Goal: Task Accomplishment & Management: Manage account settings

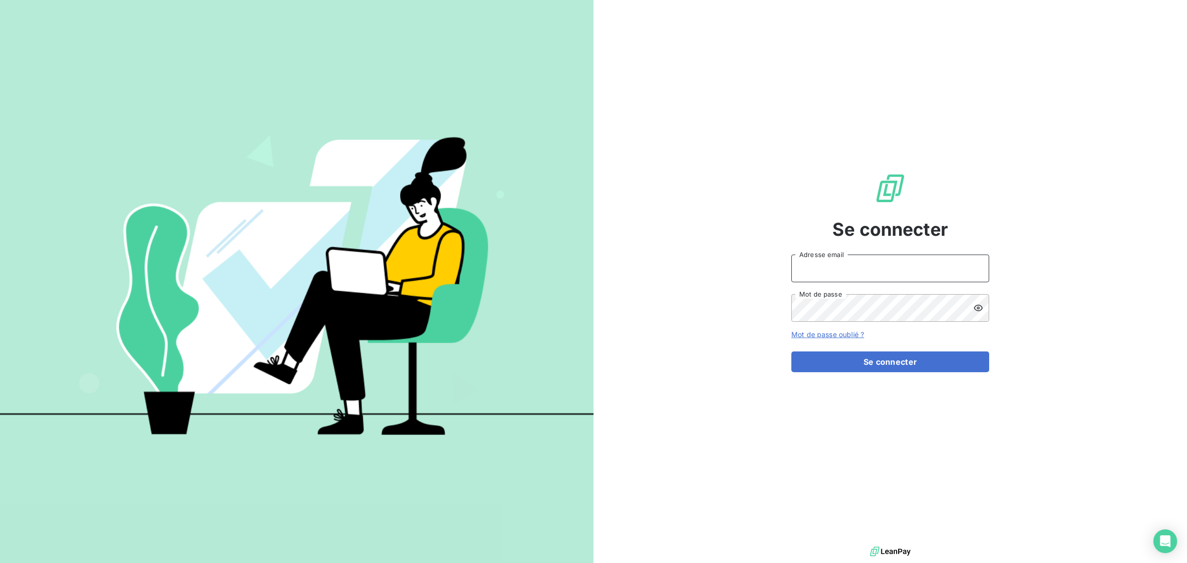
type input "[EMAIL_ADDRESS][DOMAIN_NAME]"
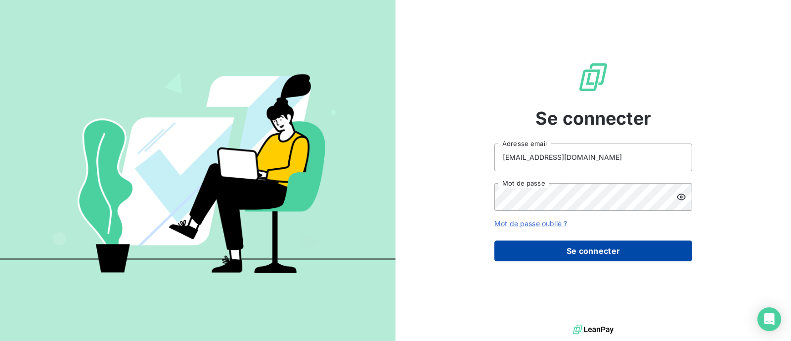
click at [531, 256] on button "Se connecter" at bounding box center [594, 250] width 198 height 21
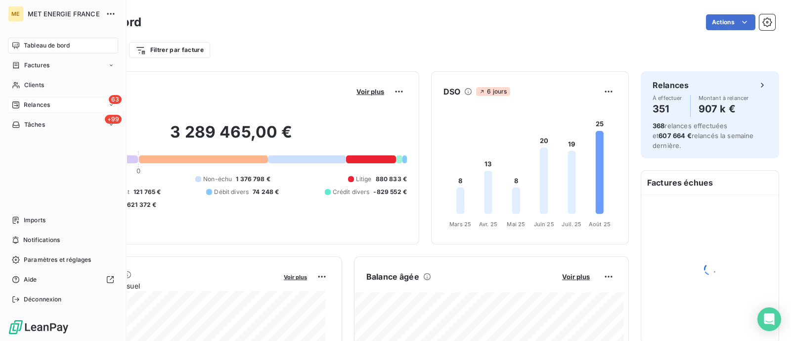
click at [36, 100] on span "Relances" at bounding box center [37, 104] width 26 height 9
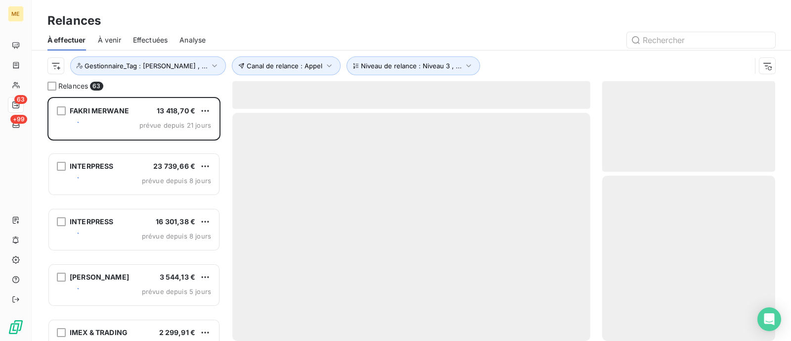
scroll to position [234, 163]
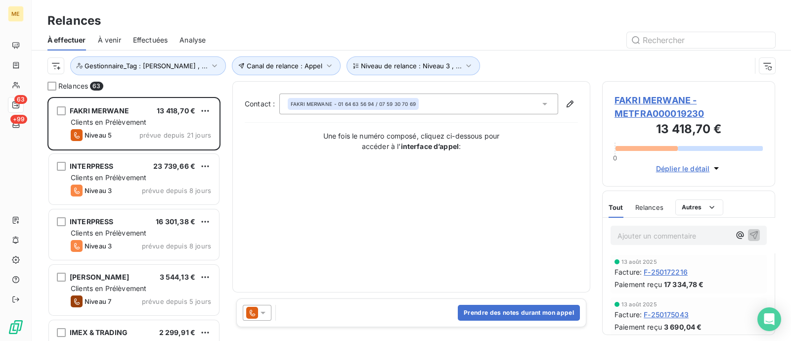
click at [129, 43] on div "À effectuer À venir Effectuées Analyse" at bounding box center [412, 40] width 760 height 21
click at [141, 42] on span "Effectuées" at bounding box center [150, 40] width 35 height 10
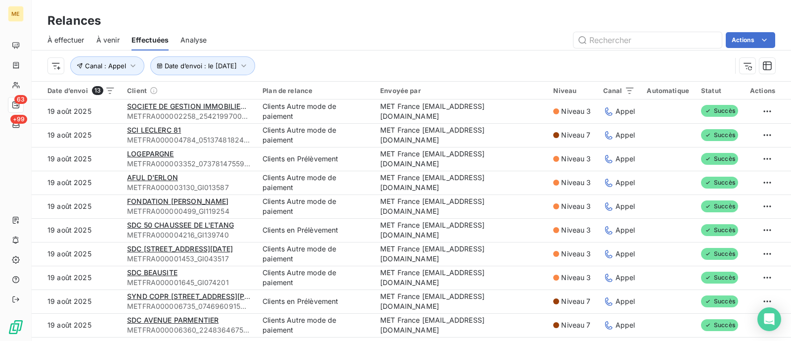
click at [461, 75] on div "Date d’envoi : le 19 août 2025 Canal : Appel" at bounding box center [411, 65] width 728 height 31
click at [178, 64] on span "Date d’envoi : le [DATE]" at bounding box center [201, 66] width 72 height 8
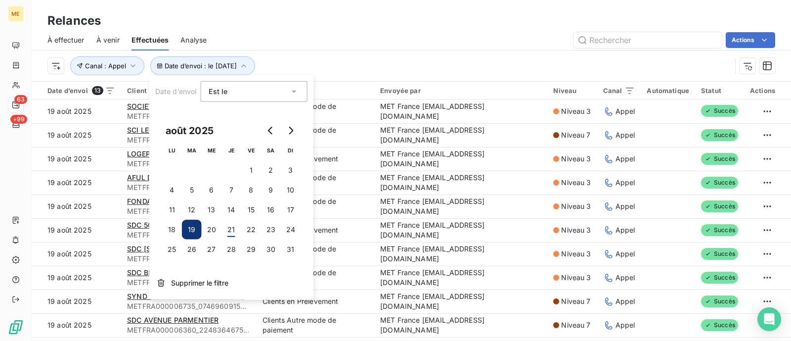
click at [219, 220] on td "20" at bounding box center [212, 230] width 20 height 20
click at [213, 229] on button "20" at bounding box center [212, 230] width 20 height 20
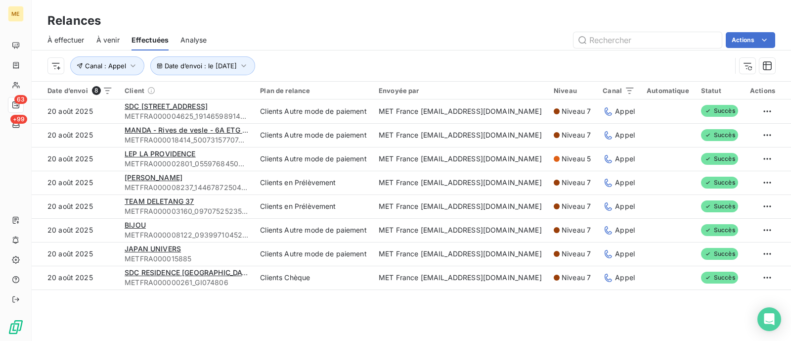
click at [380, 27] on div "Relances" at bounding box center [412, 21] width 760 height 18
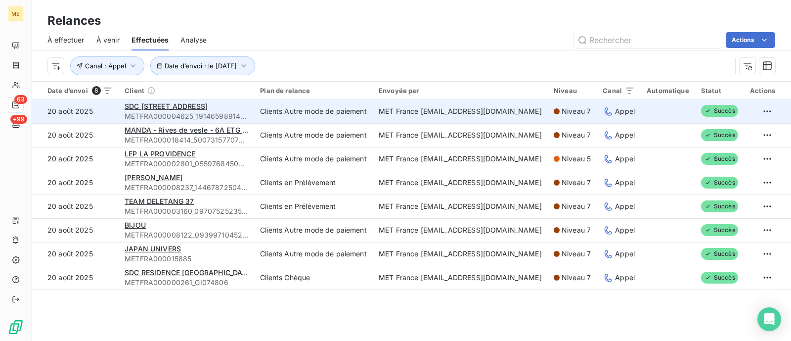
click at [284, 101] on td "Clients Autre mode de paiement" at bounding box center [313, 111] width 119 height 24
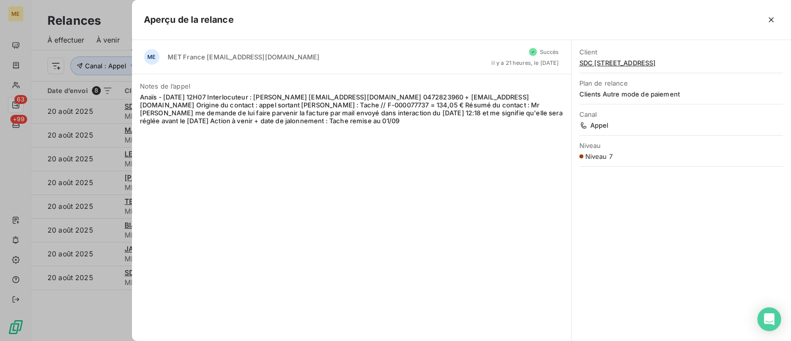
click at [134, 134] on div "ME MET France met-france@recouvrement.met.com Succès il y a 21 heures, le 20 ao…" at bounding box center [352, 190] width 440 height 301
click at [108, 136] on div at bounding box center [395, 170] width 791 height 341
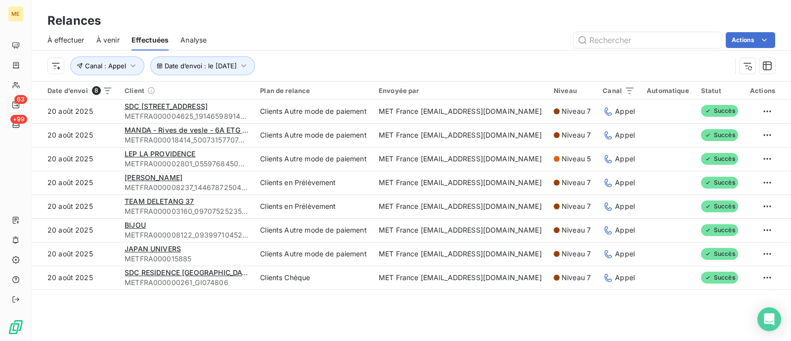
click at [108, 136] on td "20 août 2025" at bounding box center [75, 135] width 87 height 24
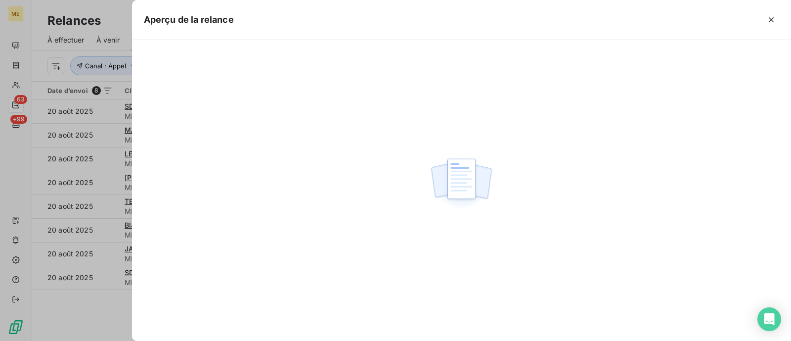
click at [108, 136] on div at bounding box center [395, 170] width 791 height 341
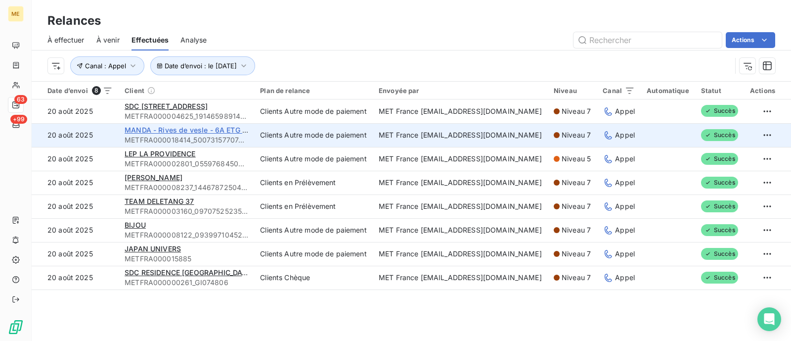
click at [126, 131] on span "MANDA - Rives de vesle - 6A ETG RDC APP CHAUFFE" at bounding box center [216, 130] width 182 height 8
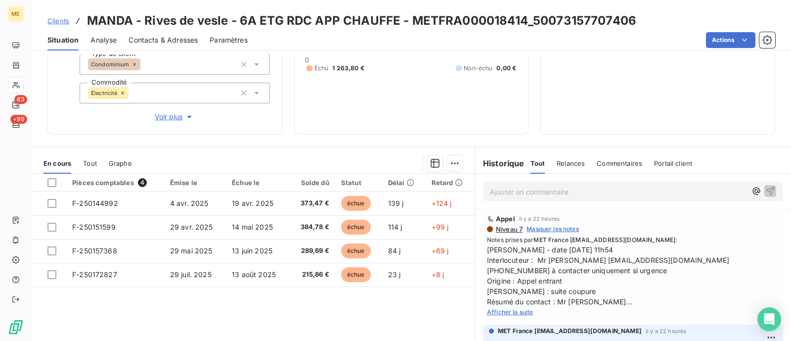
scroll to position [176, 0]
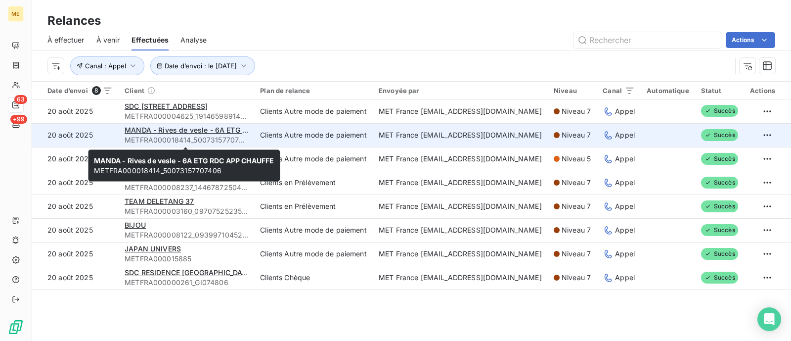
click at [242, 137] on span "METFRA000018414_50073157707406" at bounding box center [187, 140] width 124 height 10
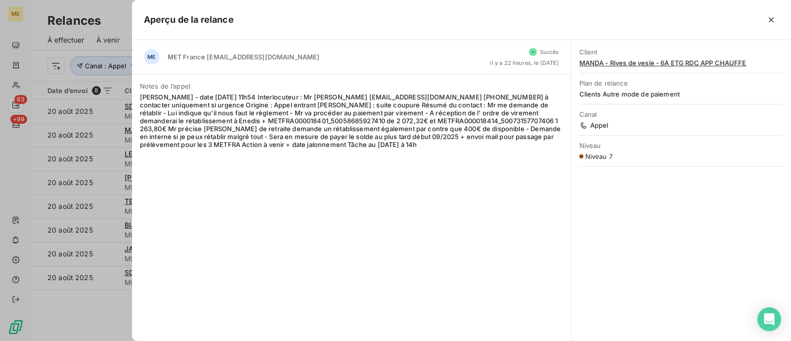
click at [232, 137] on span "Valérie - date 20/08/2025 11h54 Interlocuteur : Mr bozqurt copro@manda.fr 09707…" at bounding box center [351, 120] width 423 height 55
click at [119, 130] on div at bounding box center [395, 170] width 791 height 341
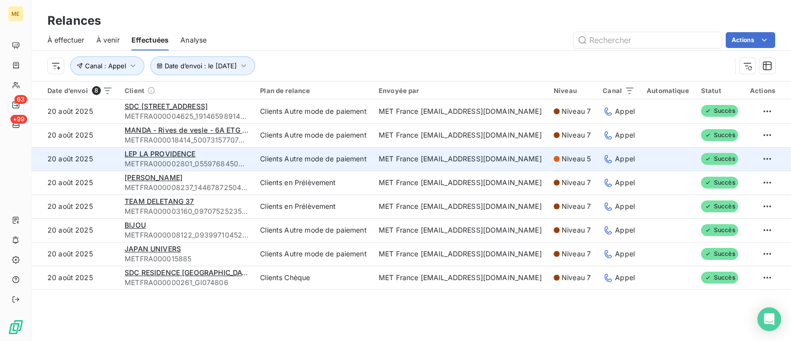
click at [120, 164] on td "LEP LA PROVIDENCE METFRA000002801_05597684506801" at bounding box center [187, 159] width 136 height 24
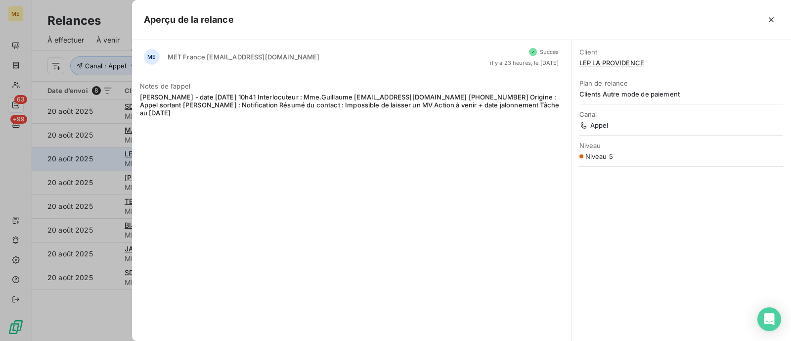
click at [120, 164] on div at bounding box center [395, 170] width 791 height 341
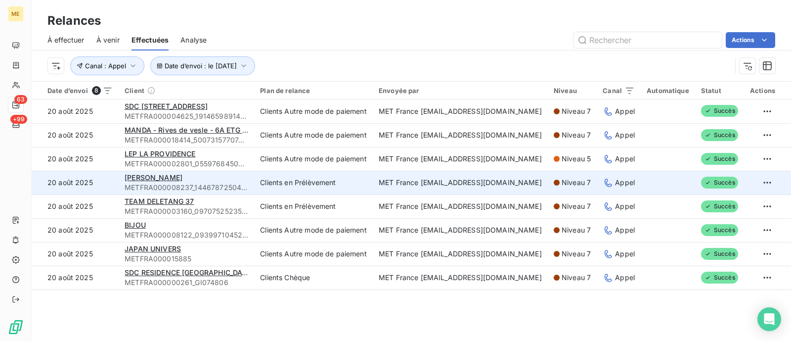
click at [114, 182] on td "20 août 2025" at bounding box center [75, 183] width 87 height 24
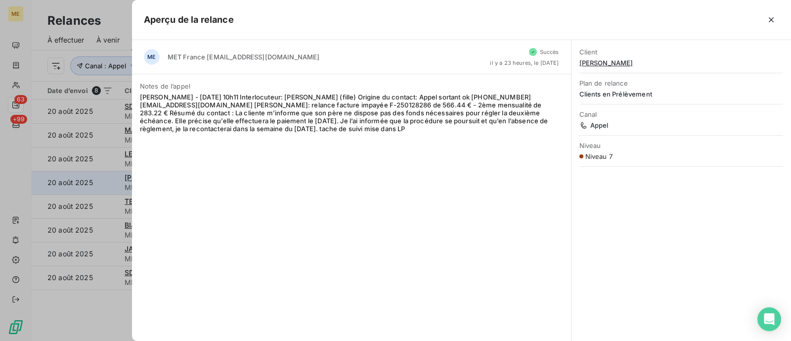
click at [114, 182] on div at bounding box center [395, 170] width 791 height 341
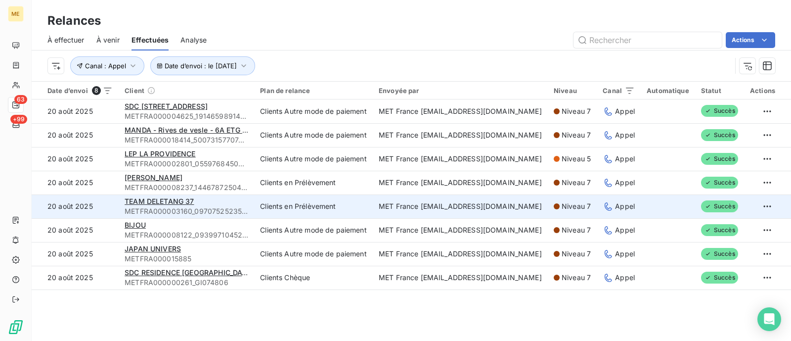
click at [115, 202] on td "20 août 2025" at bounding box center [75, 206] width 87 height 24
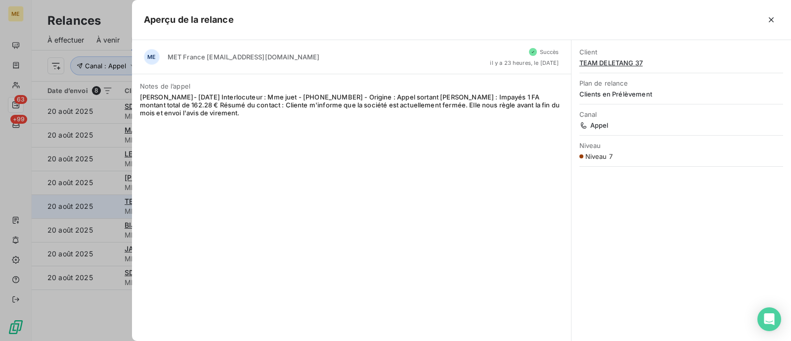
click at [115, 202] on div at bounding box center [395, 170] width 791 height 341
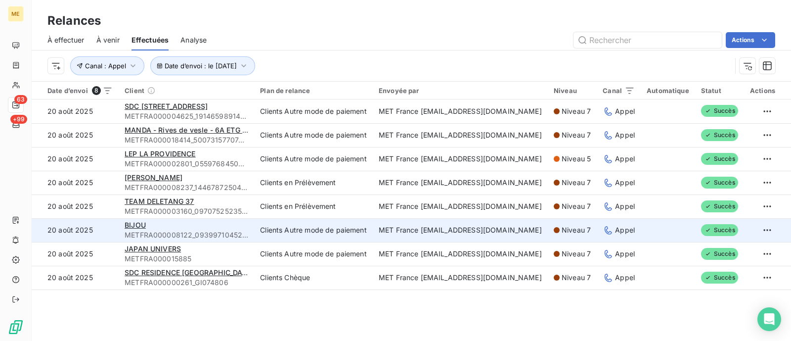
click at [121, 234] on td "BIJOU METFRA000008122_09399710452067" at bounding box center [187, 230] width 136 height 24
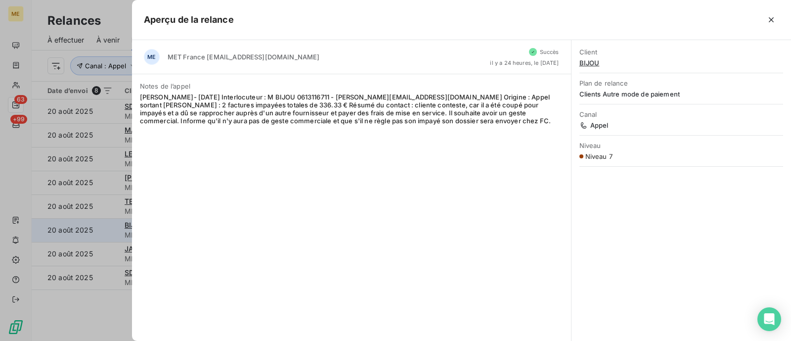
click at [121, 234] on div at bounding box center [395, 170] width 791 height 341
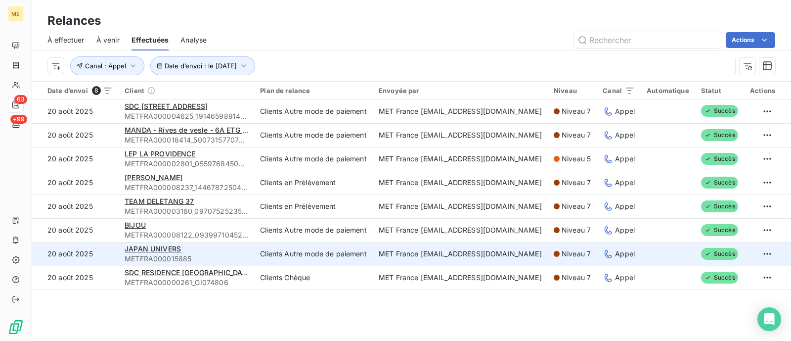
click at [113, 254] on td "20 août 2025" at bounding box center [75, 254] width 87 height 24
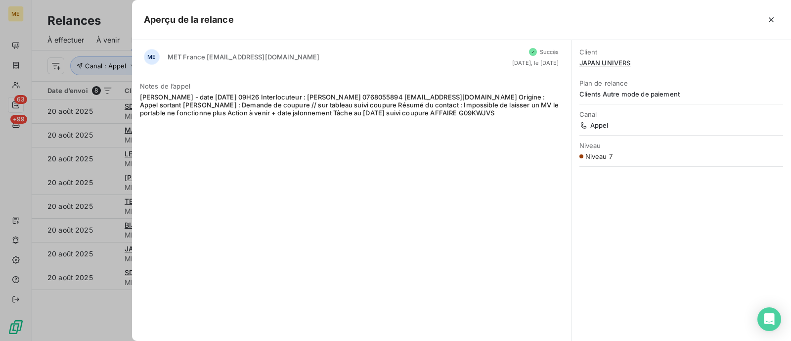
click at [115, 278] on div at bounding box center [395, 170] width 791 height 341
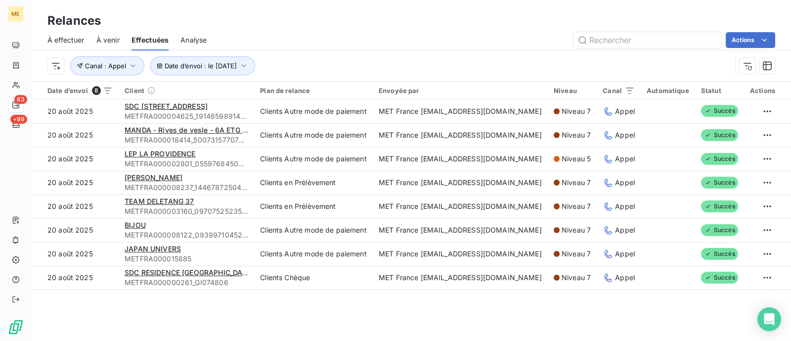
click at [115, 278] on td "20 août 2025" at bounding box center [75, 278] width 87 height 24
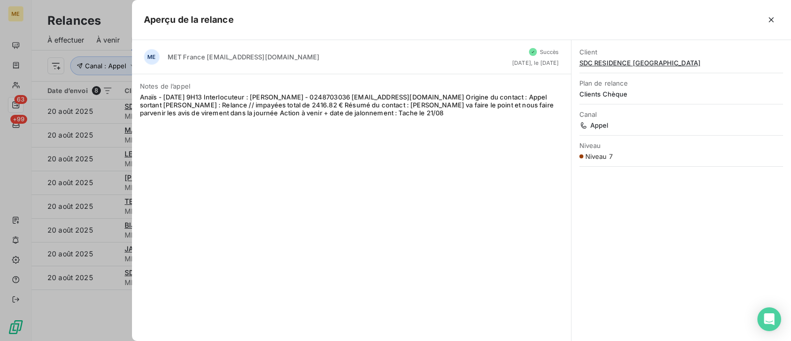
click at [115, 278] on div at bounding box center [395, 170] width 791 height 341
